Goal: Ask a question

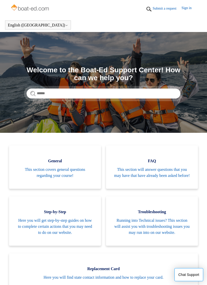
click at [153, 241] on link "Troubleshooting Running into Technical issues? This section will assist you wit…" at bounding box center [152, 221] width 92 height 49
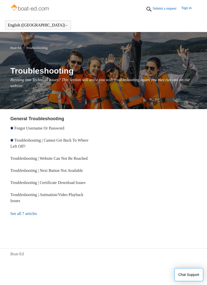
click at [68, 160] on link "Troubleshooting | Website Can Not Be Reached" at bounding box center [48, 158] width 77 height 4
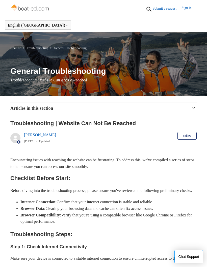
click at [187, 9] on link "Sign in" at bounding box center [188, 9] width 15 height 8
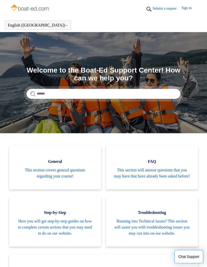
click at [163, 7] on link "Submit a request" at bounding box center [167, 8] width 29 height 5
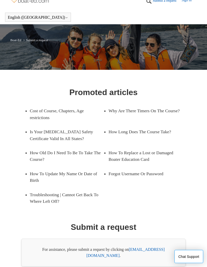
scroll to position [27, 0]
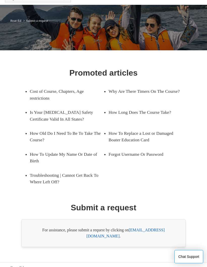
click at [155, 229] on link "[EMAIL_ADDRESS][DOMAIN_NAME]" at bounding box center [125, 232] width 78 height 10
